Goal: Information Seeking & Learning: Learn about a topic

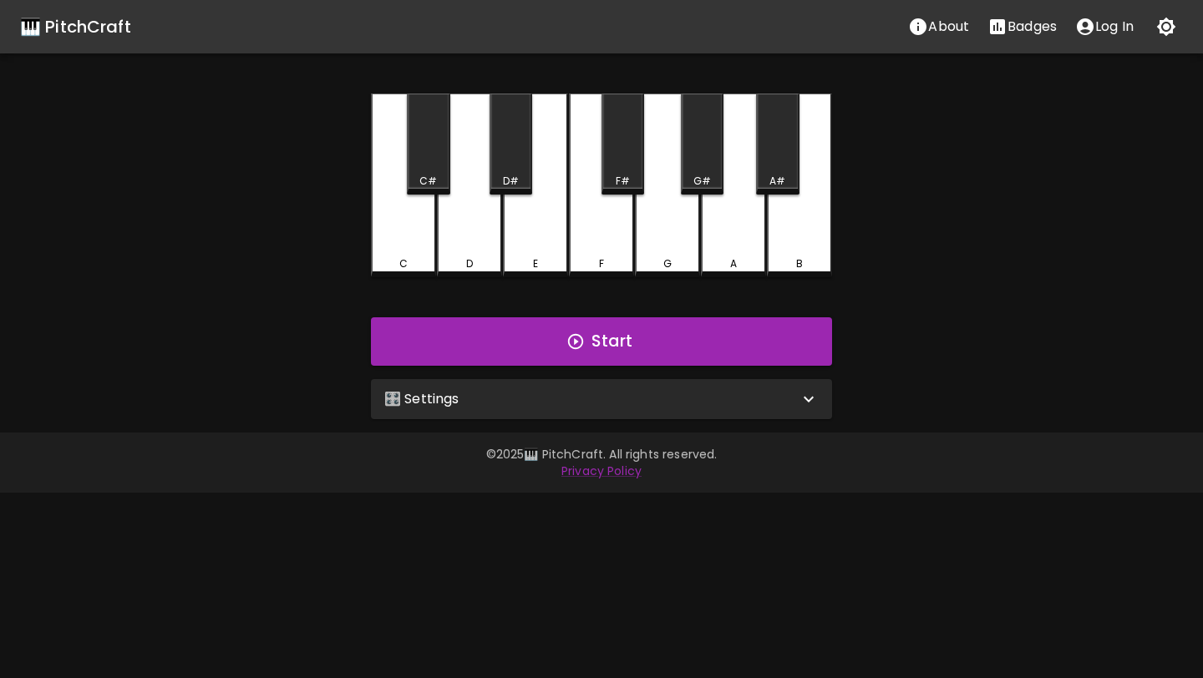
click at [711, 404] on div "🎛️ Settings" at bounding box center [591, 399] width 414 height 20
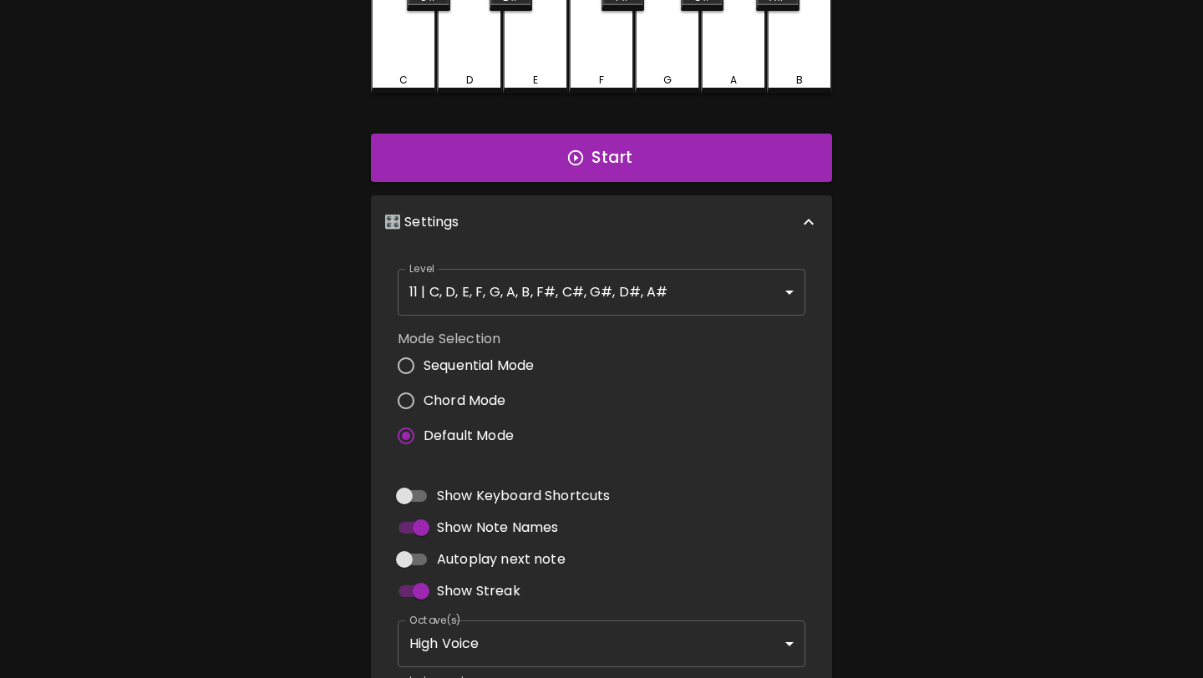
scroll to position [195, 0]
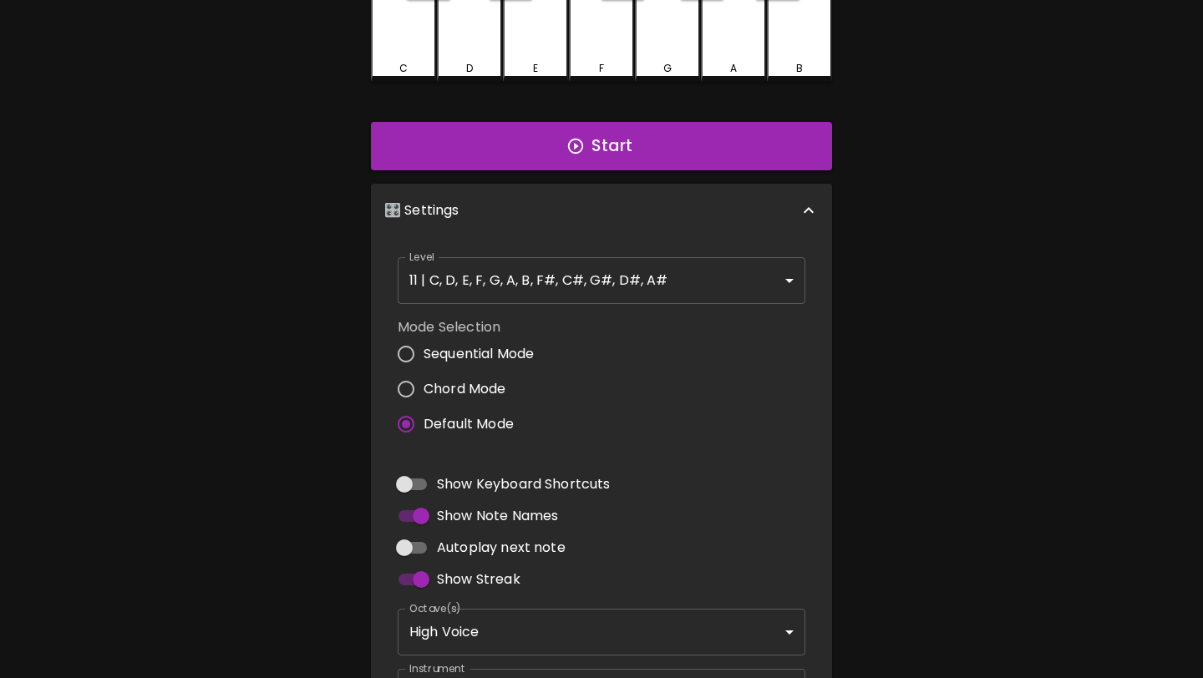
click at [662, 281] on body "🎹 PitchCraft About Badges Log In C C# D D# E F F# G G# A A# B Start 🎛️ Settings…" at bounding box center [601, 310] width 1203 height 1011
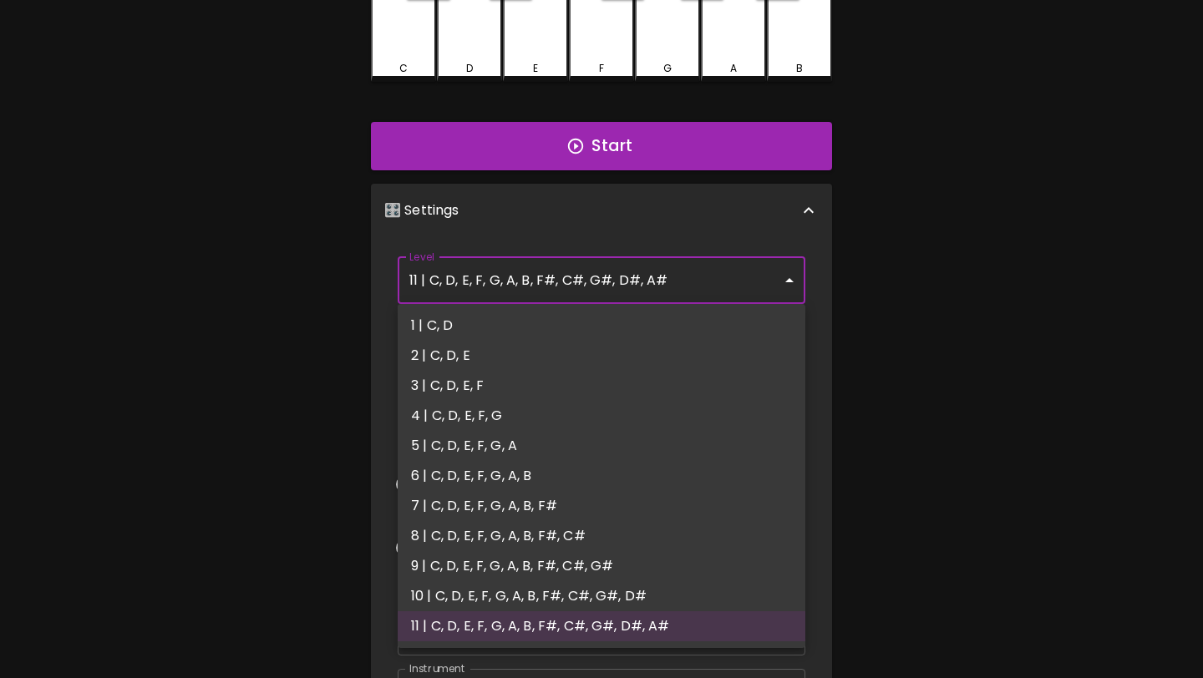
click at [630, 347] on li "2 | C, D, E" at bounding box center [602, 356] width 408 height 30
type input "3"
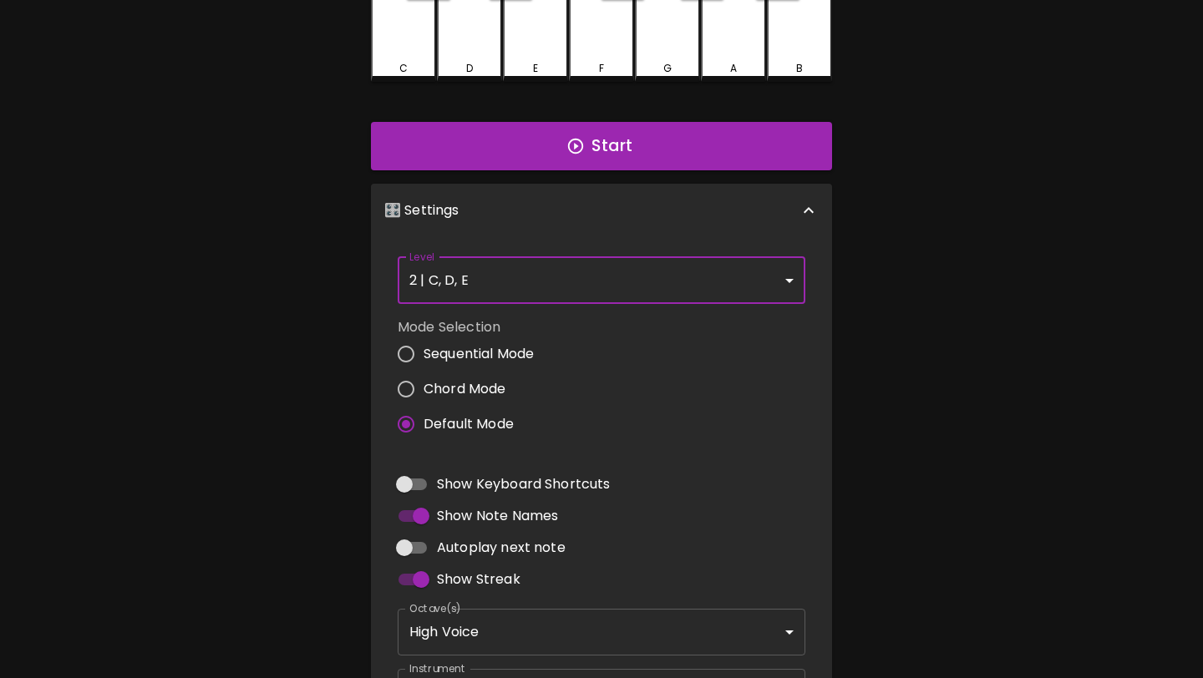
scroll to position [0, 0]
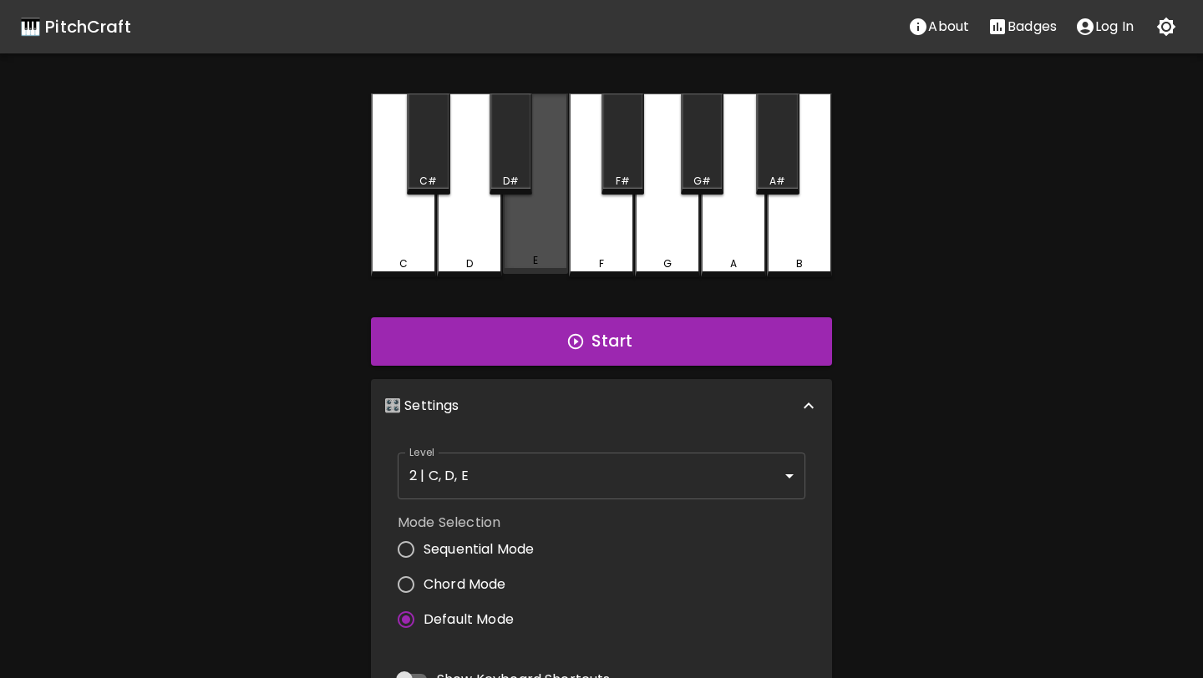
click at [513, 220] on div "E" at bounding box center [535, 184] width 65 height 180
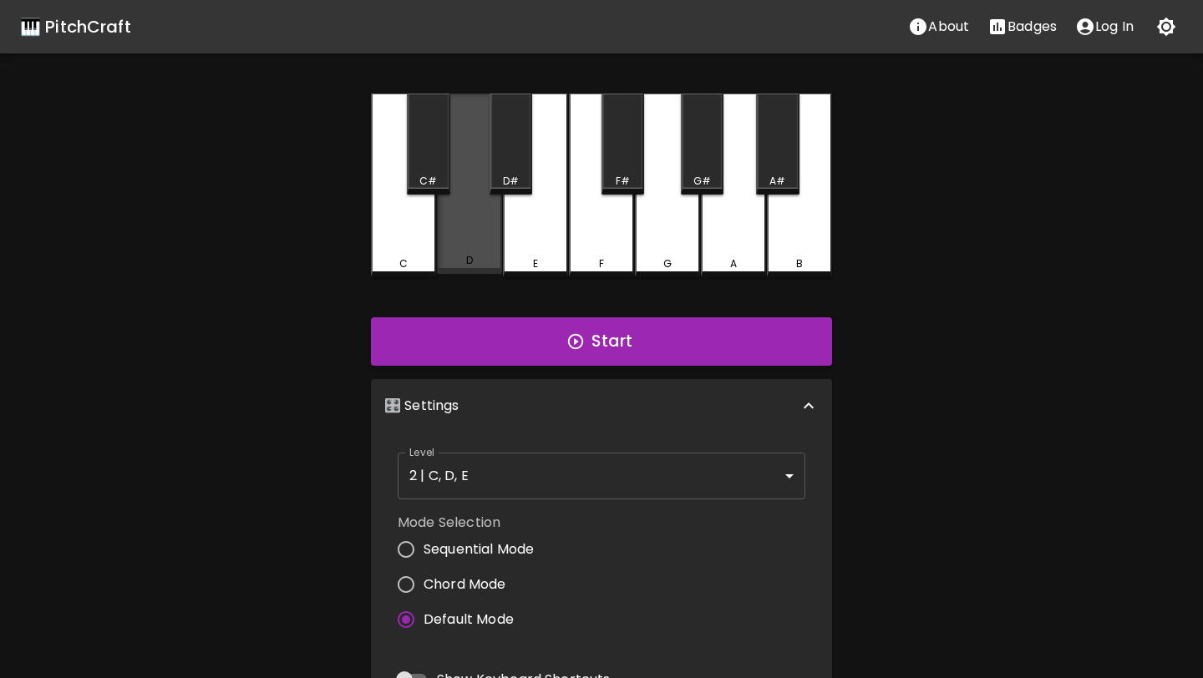
click at [474, 226] on div "D" at bounding box center [469, 184] width 65 height 180
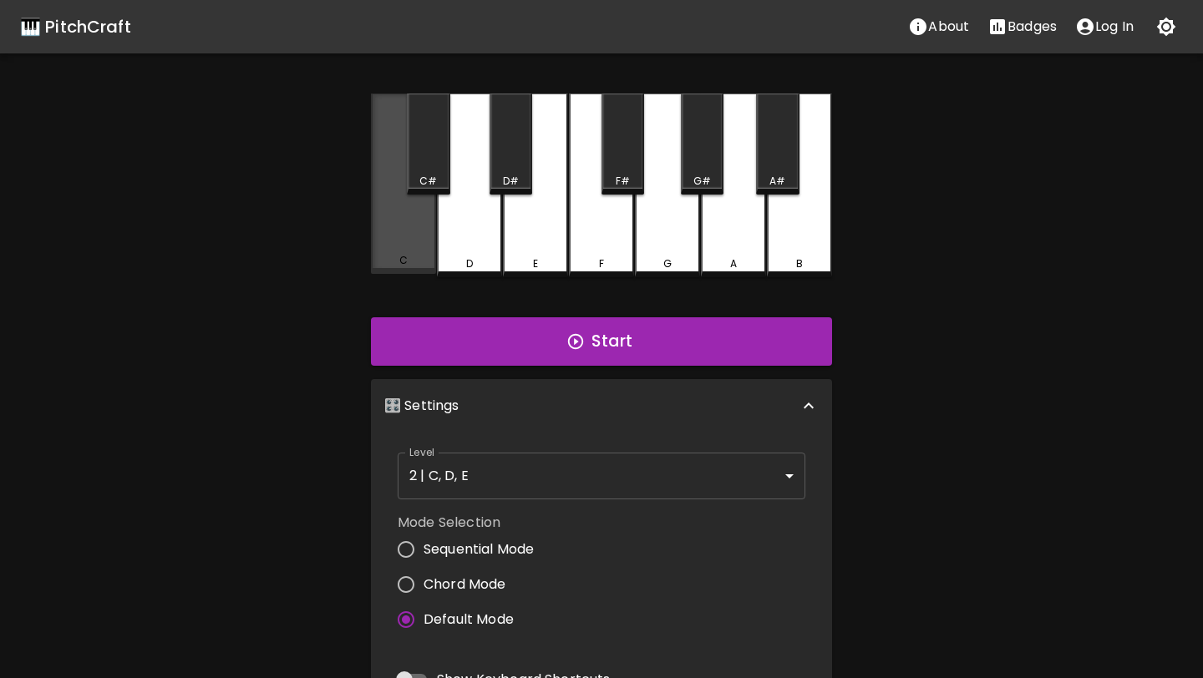
click at [422, 226] on div "C" at bounding box center [403, 184] width 65 height 180
click at [437, 166] on div "C#" at bounding box center [428, 144] width 43 height 101
click at [427, 242] on div "C" at bounding box center [403, 184] width 65 height 180
click at [455, 246] on div "D" at bounding box center [469, 186] width 65 height 184
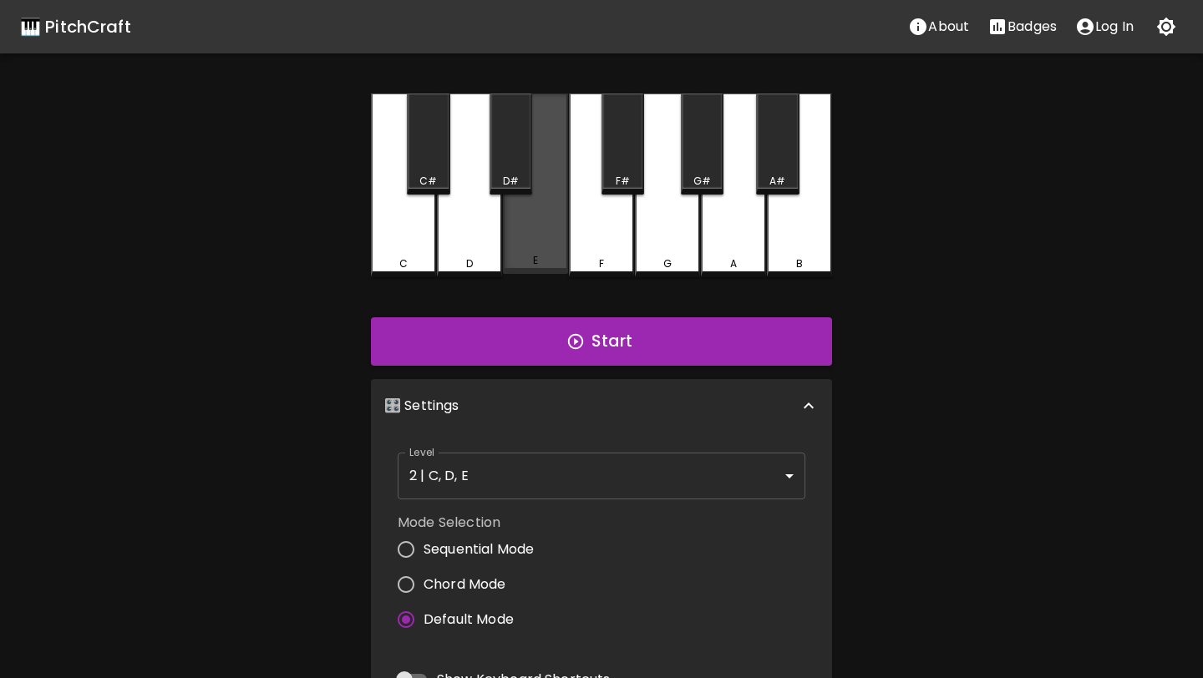
click at [540, 246] on div "E" at bounding box center [535, 184] width 65 height 180
click at [540, 246] on div "E" at bounding box center [535, 186] width 65 height 184
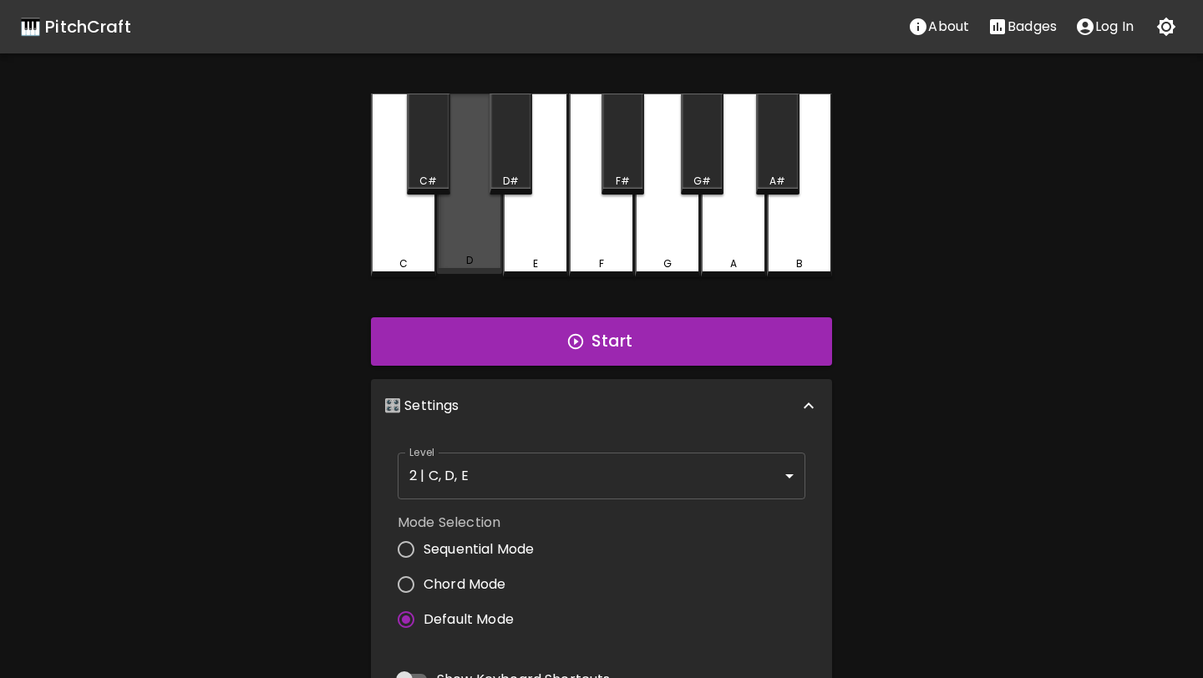
click at [478, 243] on div "D" at bounding box center [469, 184] width 65 height 180
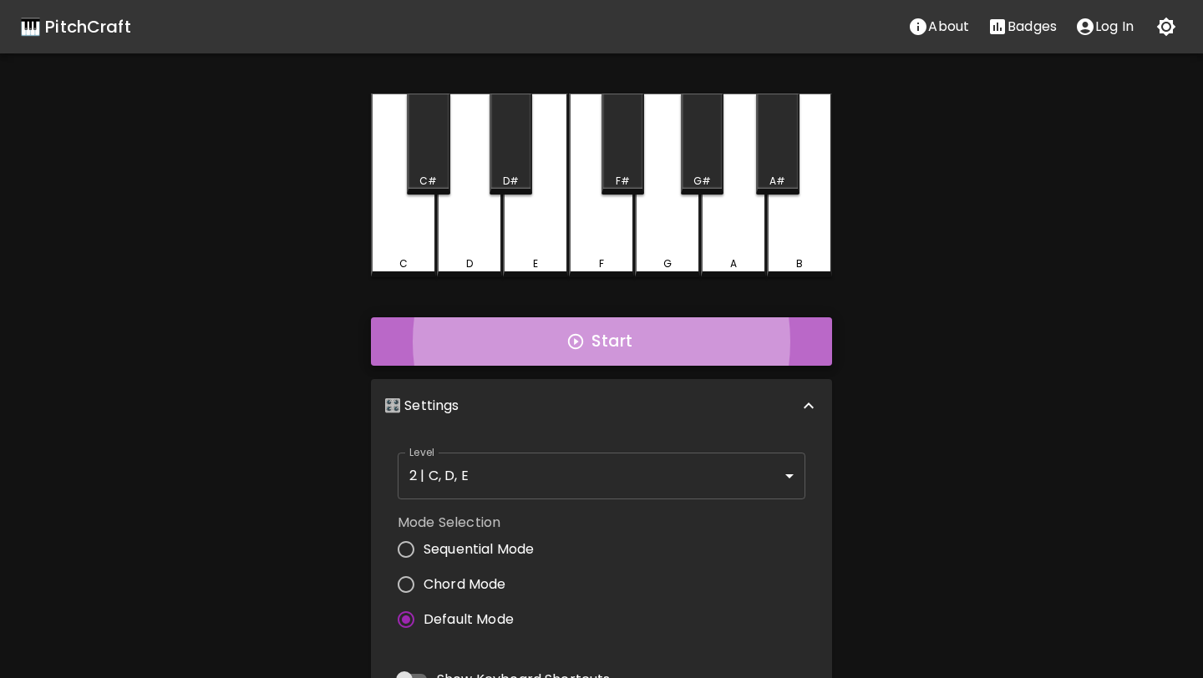
click at [478, 334] on button "Start" at bounding box center [601, 341] width 461 height 48
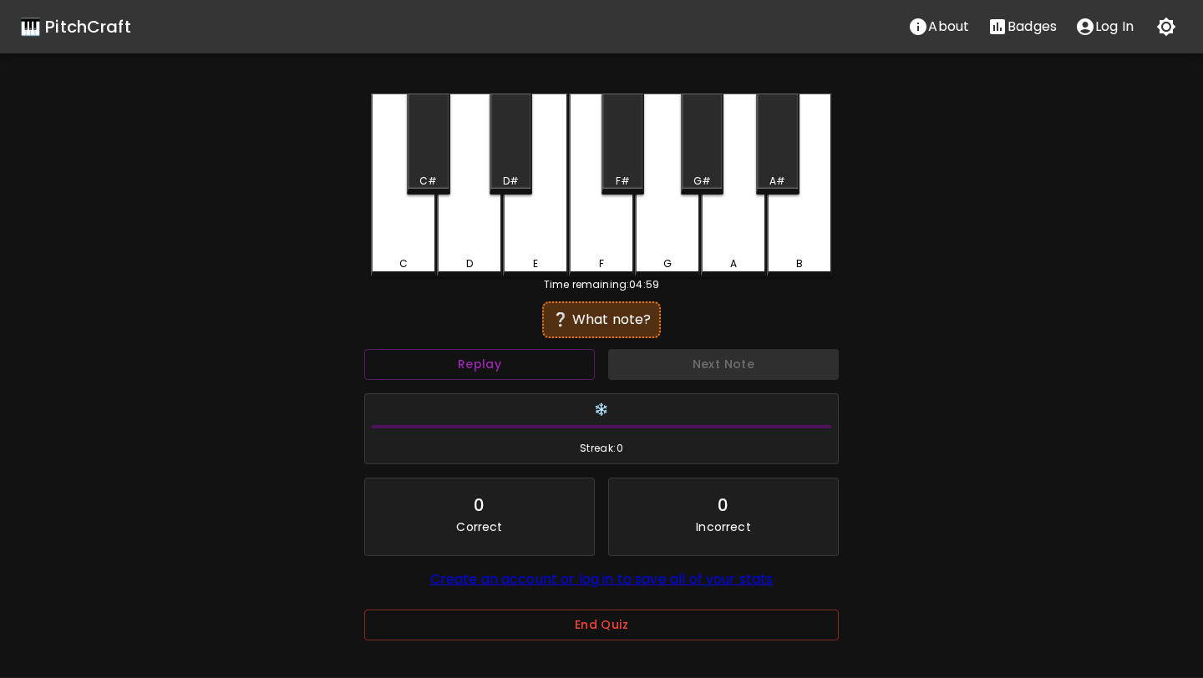
drag, startPoint x: 478, startPoint y: 334, endPoint x: 479, endPoint y: 347, distance: 12.6
click at [478, 353] on div "Replay" at bounding box center [479, 364] width 244 height 44
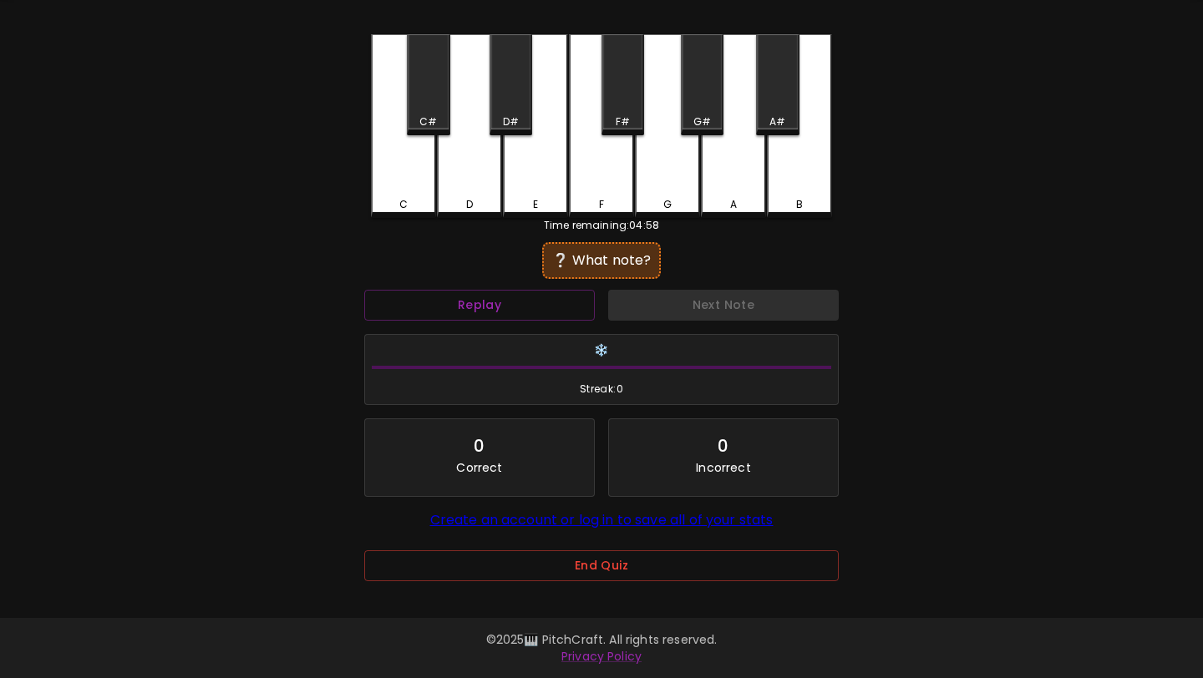
click at [403, 214] on div "C" at bounding box center [403, 126] width 65 height 184
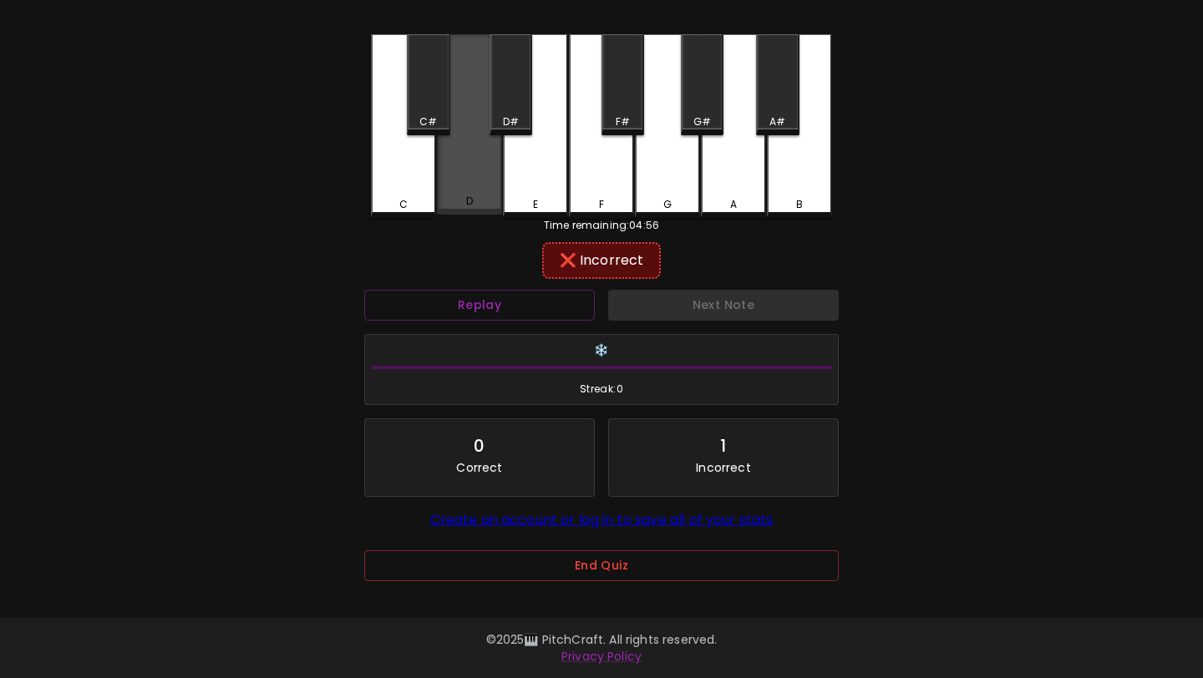
click at [457, 200] on div "D" at bounding box center [470, 201] width 62 height 15
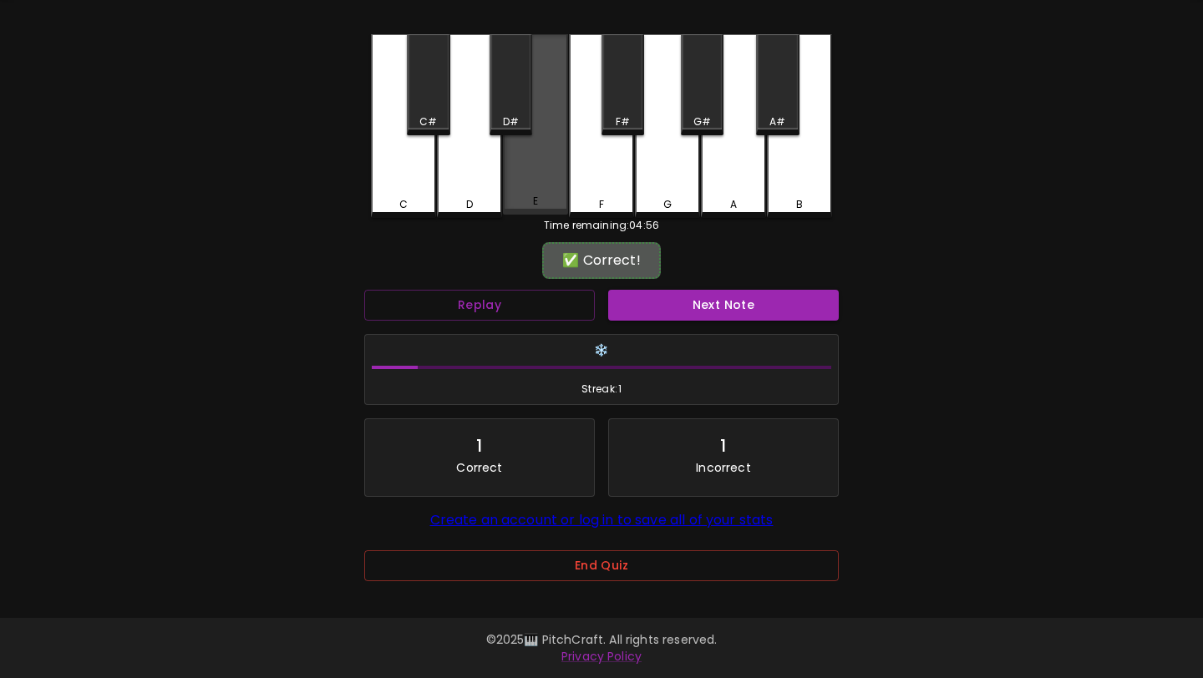
click at [557, 190] on div "E" at bounding box center [535, 124] width 65 height 180
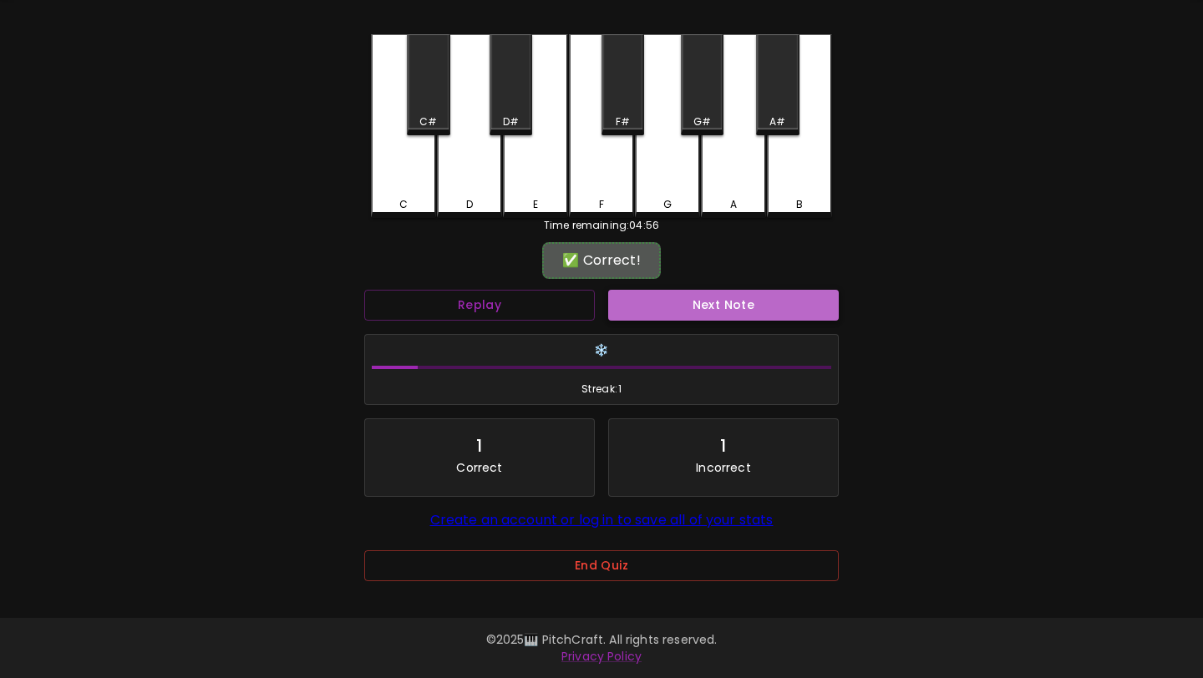
click at [704, 297] on button "Next Note" at bounding box center [723, 305] width 231 height 31
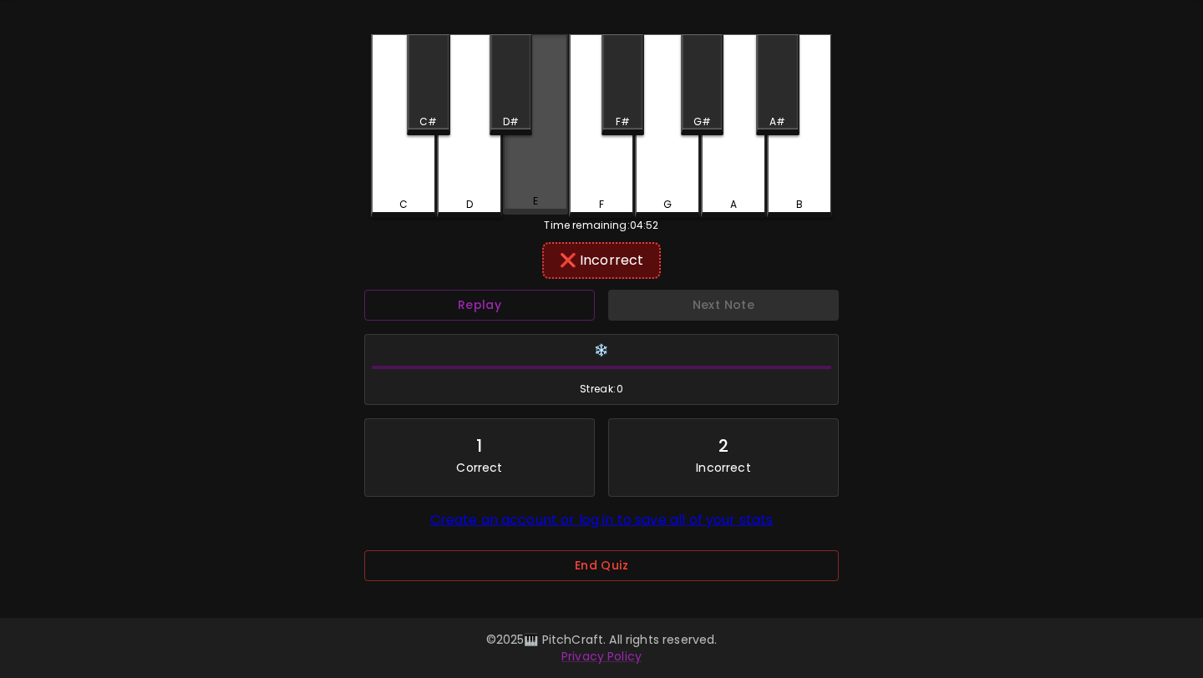
click at [529, 175] on div "E" at bounding box center [535, 124] width 65 height 180
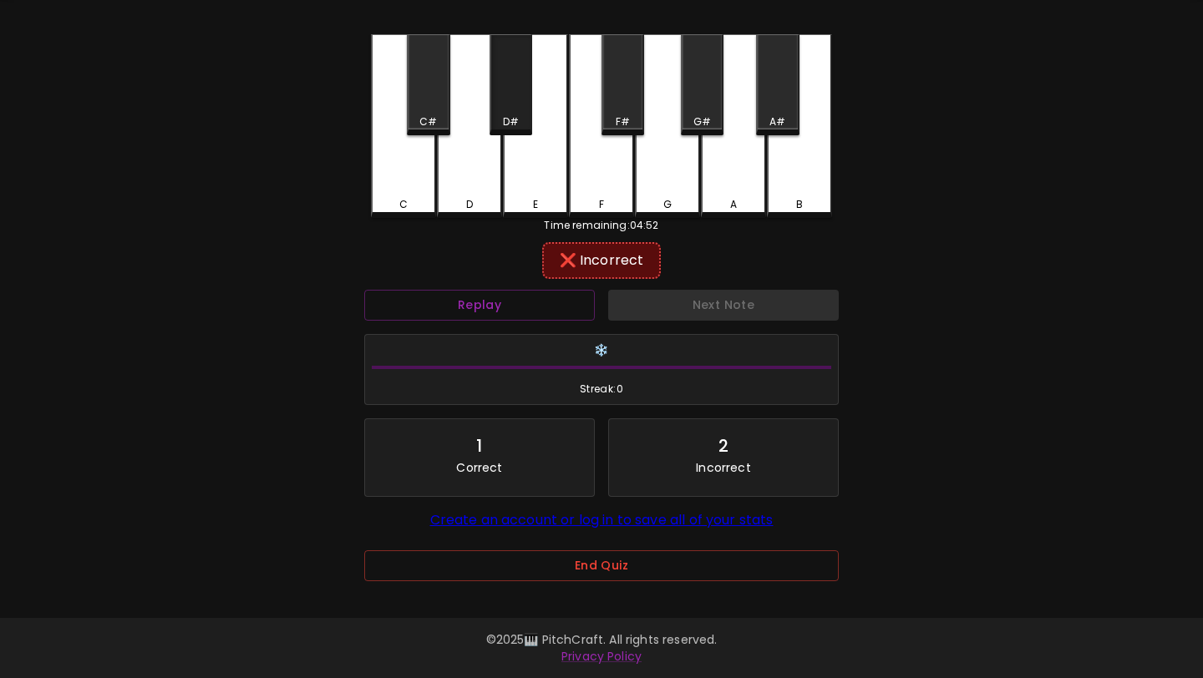
click at [499, 119] on div "D#" at bounding box center [510, 121] width 39 height 15
click at [464, 562] on button "End Quiz" at bounding box center [601, 565] width 474 height 31
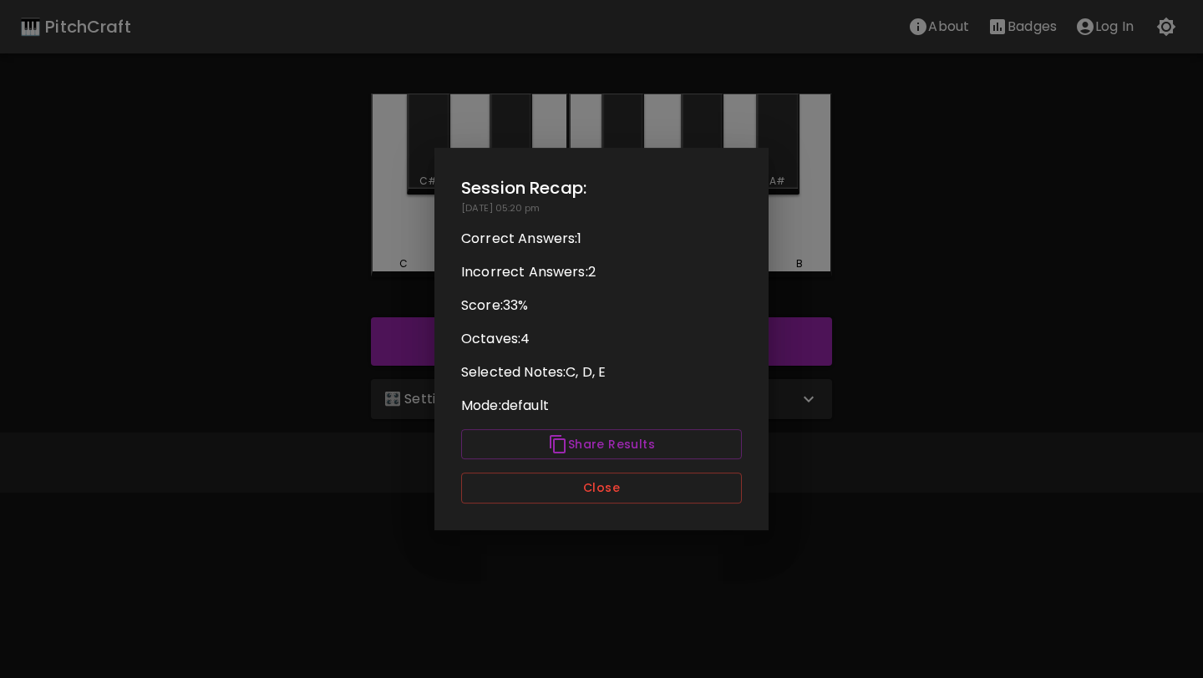
scroll to position [0, 0]
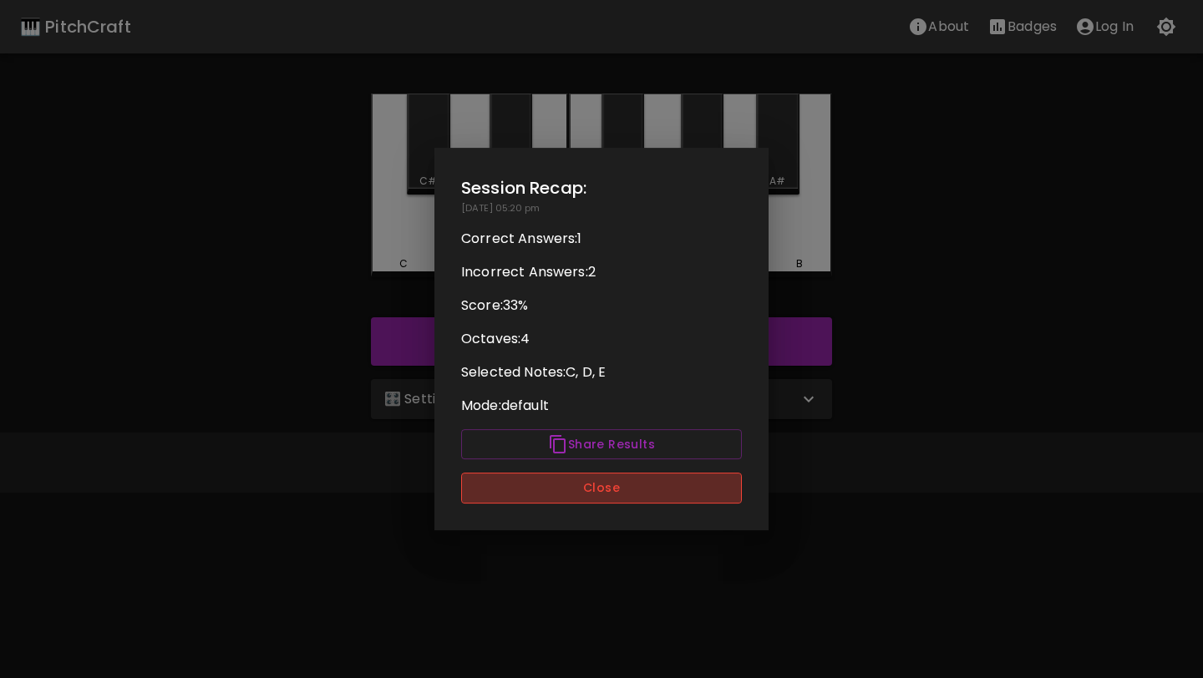
click at [510, 476] on button "Close" at bounding box center [601, 488] width 281 height 31
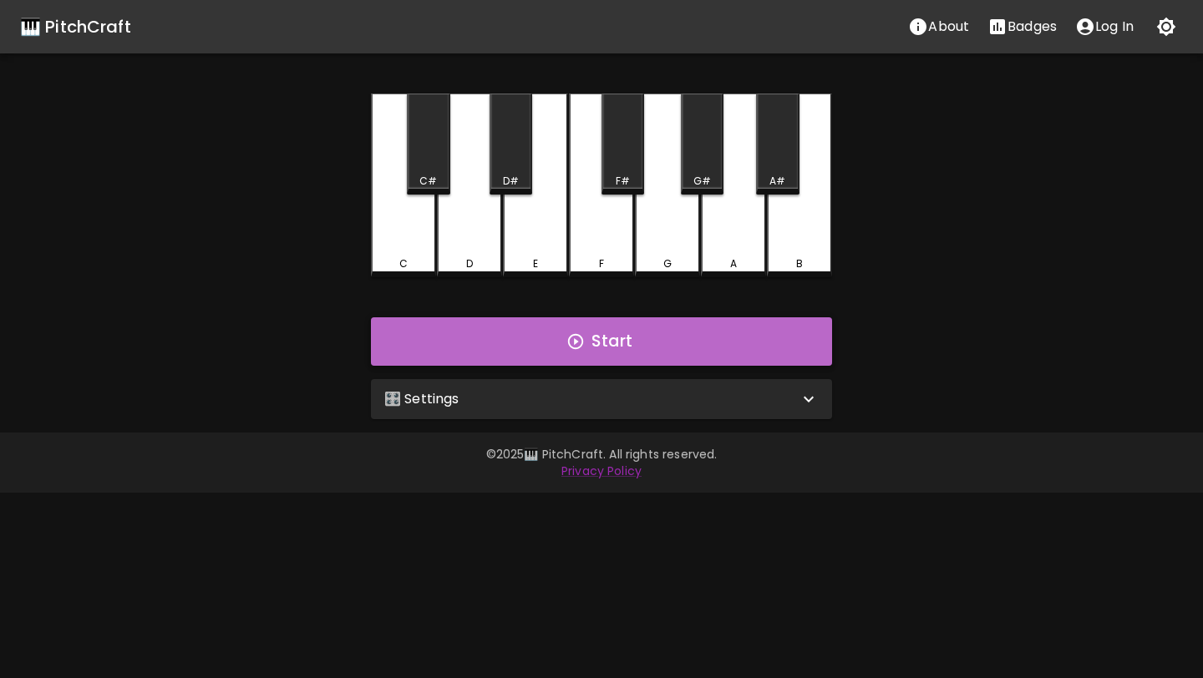
click at [461, 347] on button "Start" at bounding box center [601, 341] width 461 height 48
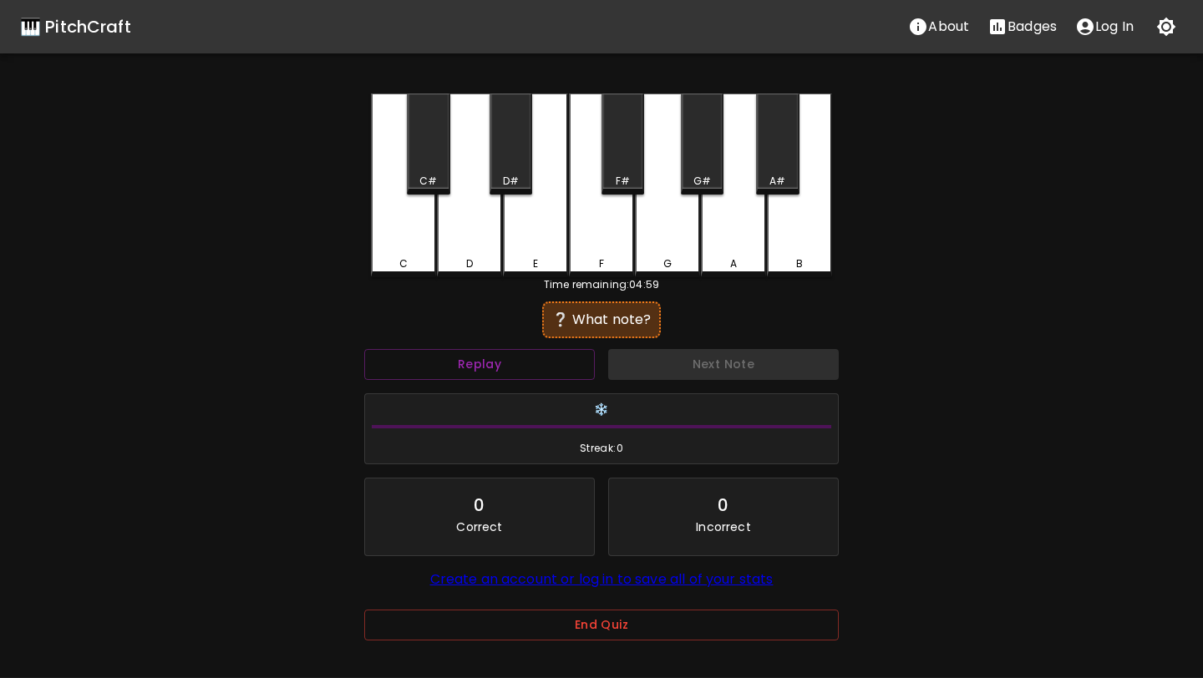
click at [420, 255] on div "C" at bounding box center [403, 186] width 65 height 184
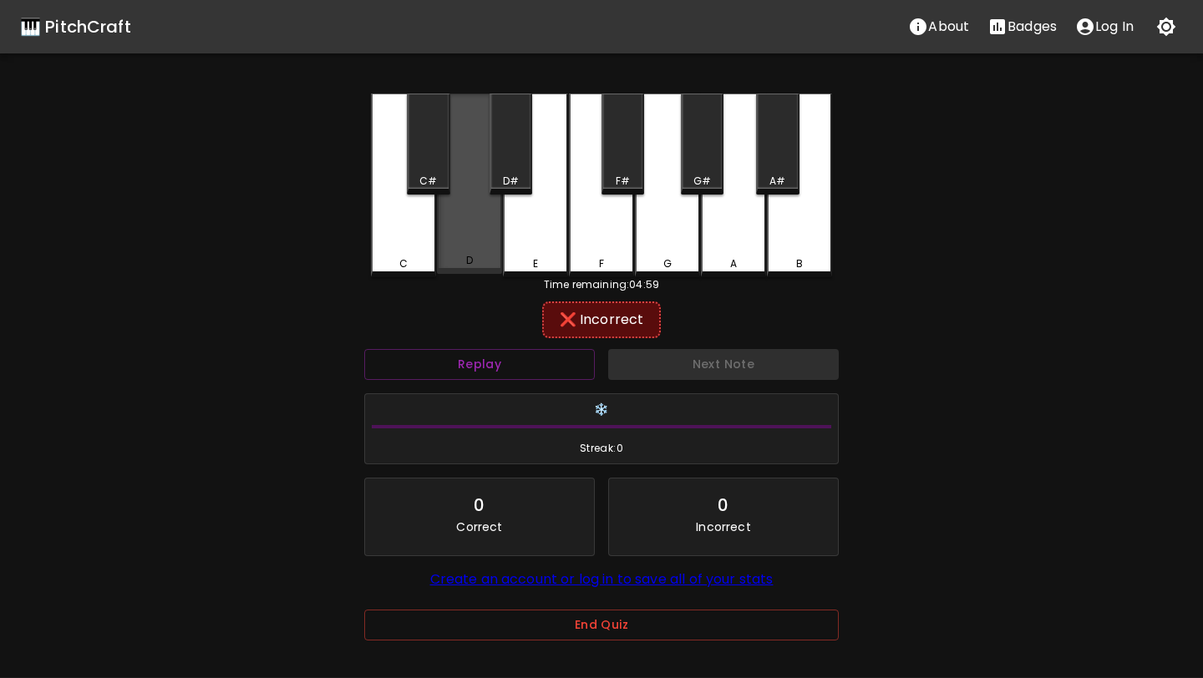
click at [469, 254] on div "D" at bounding box center [469, 184] width 65 height 180
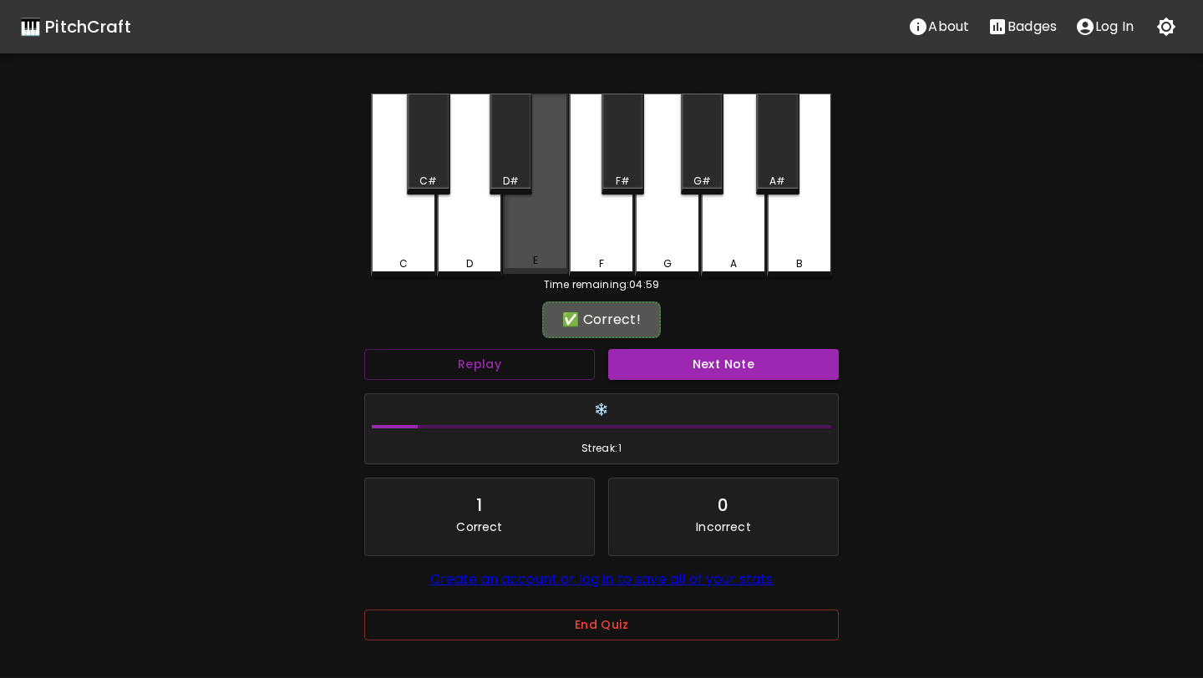
click at [510, 255] on div "E" at bounding box center [535, 184] width 65 height 180
drag, startPoint x: 654, startPoint y: 347, endPoint x: 656, endPoint y: 356, distance: 8.5
click at [656, 358] on div "Next Note" at bounding box center [723, 364] width 244 height 44
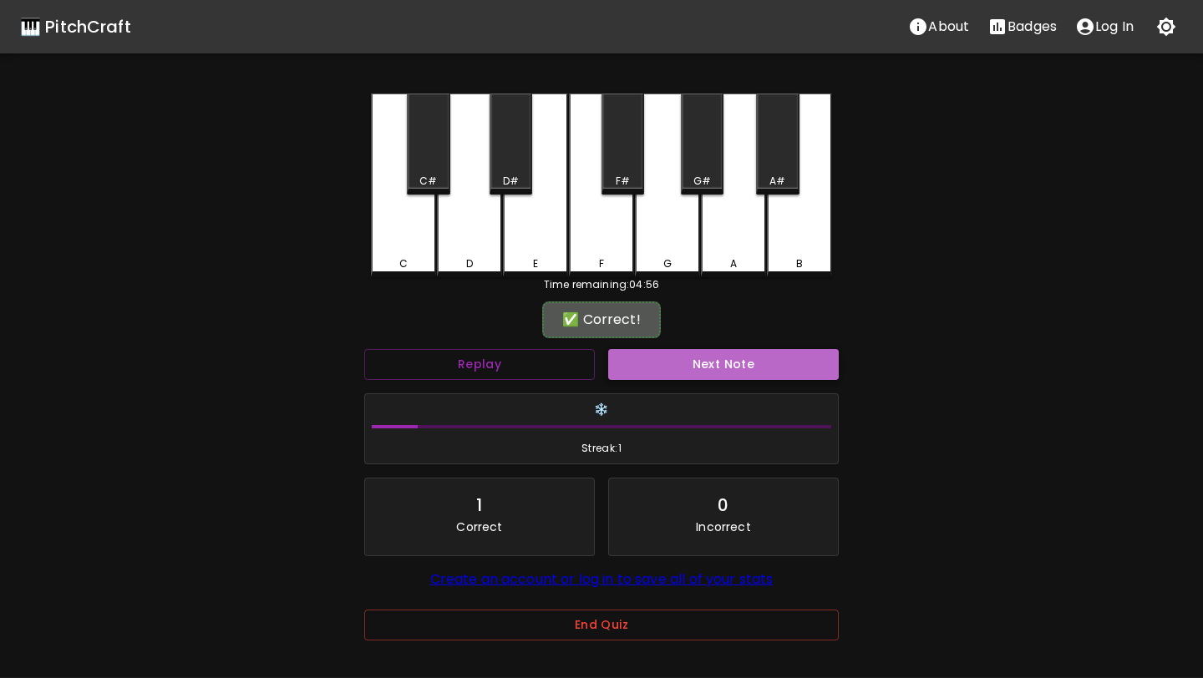
click at [656, 356] on button "Next Note" at bounding box center [723, 364] width 231 height 31
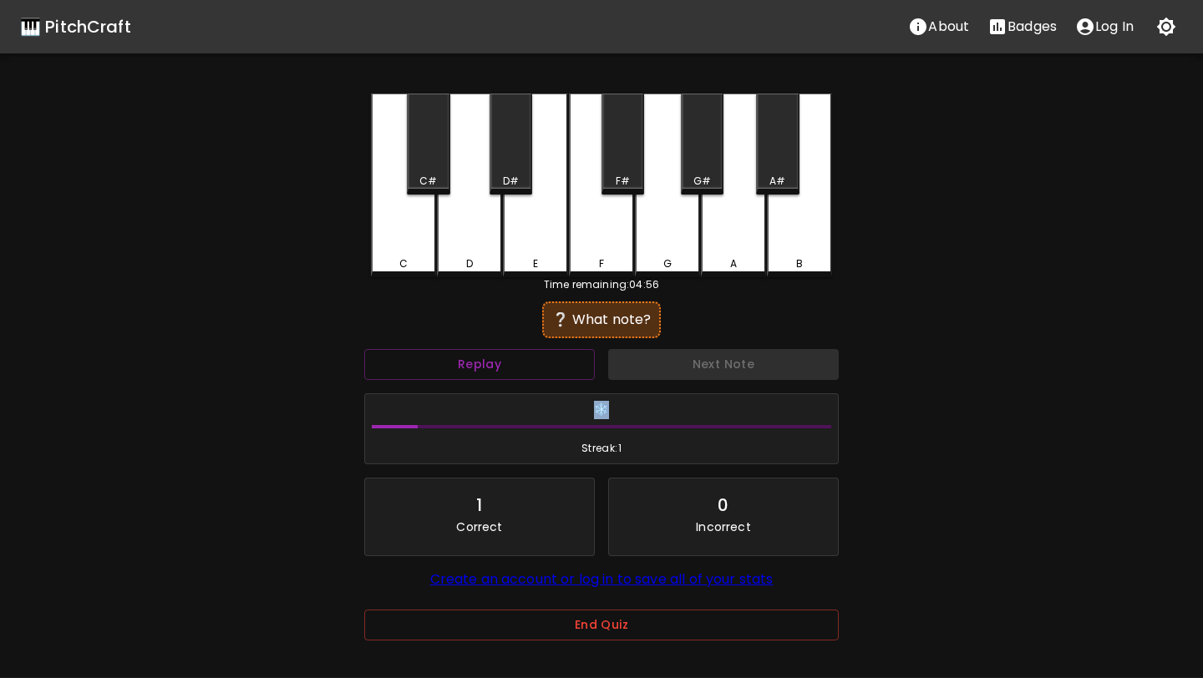
click at [656, 356] on div "Next Note" at bounding box center [723, 364] width 244 height 44
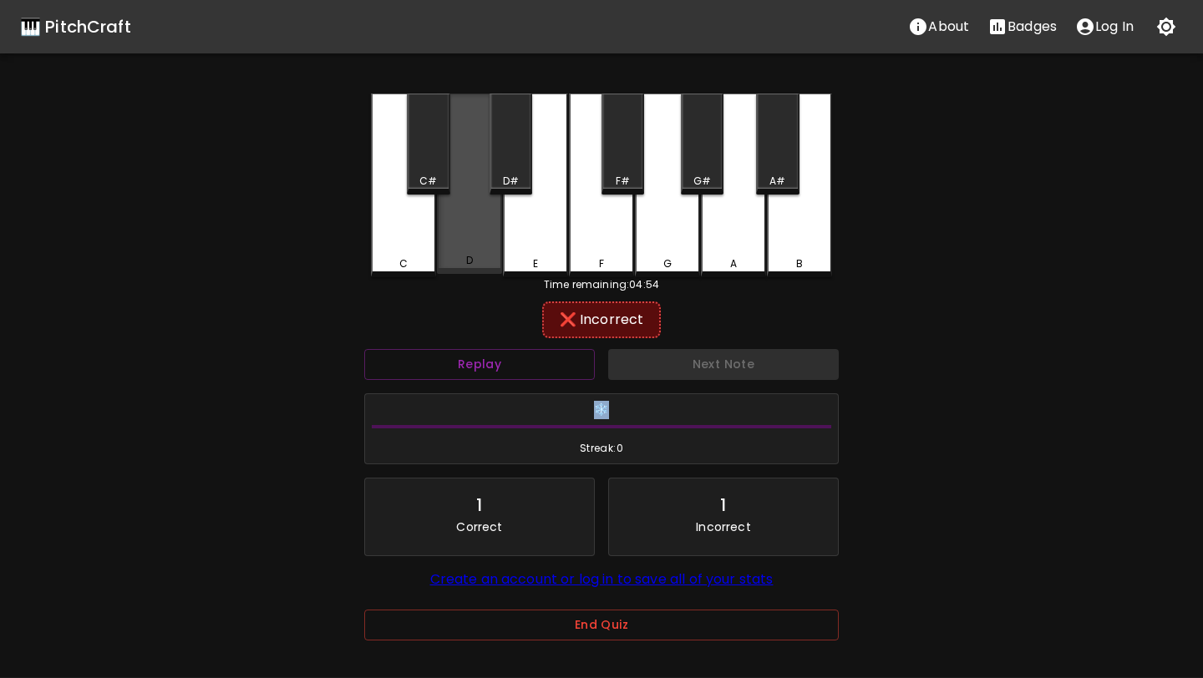
click at [485, 265] on div "D" at bounding box center [470, 260] width 62 height 15
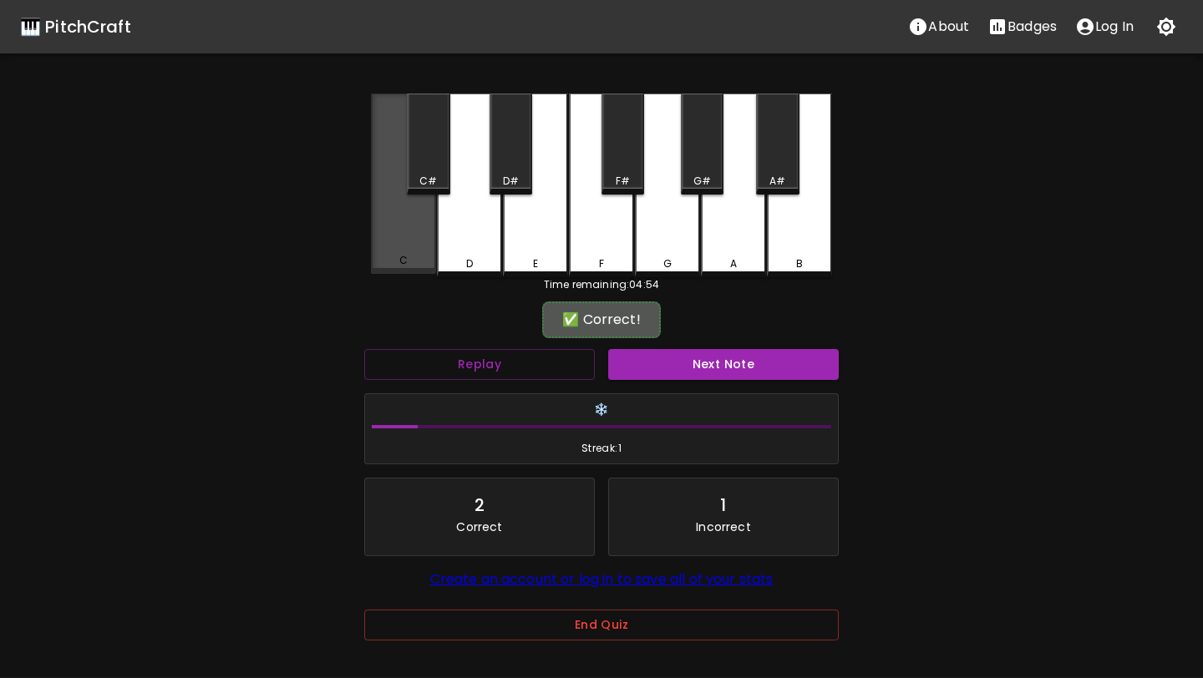
drag, startPoint x: 374, startPoint y: 245, endPoint x: 377, endPoint y: 263, distance: 18.5
click at [374, 254] on div "C" at bounding box center [403, 184] width 65 height 180
click at [508, 620] on button "End Quiz" at bounding box center [601, 625] width 474 height 31
